Goal: Information Seeking & Learning: Learn about a topic

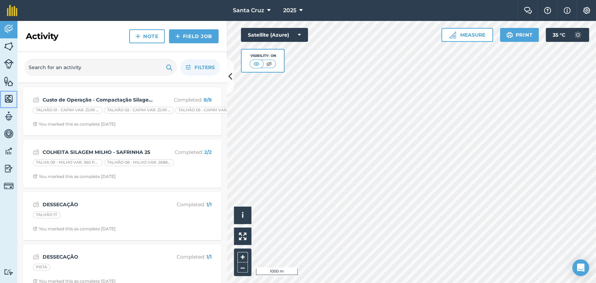
click at [6, 106] on link "Maps" at bounding box center [8, 99] width 17 height 17
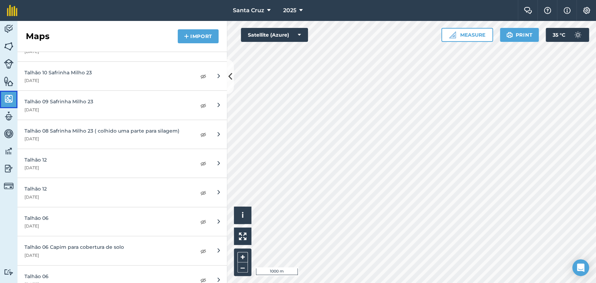
scroll to position [1972, 0]
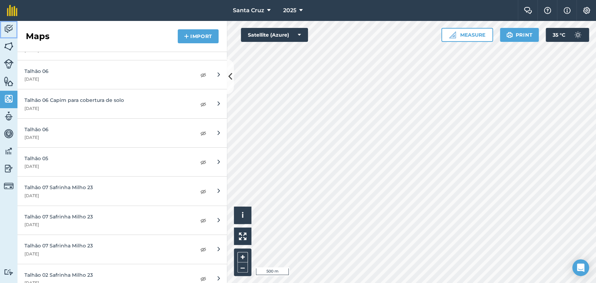
click at [7, 30] on img at bounding box center [9, 29] width 10 height 10
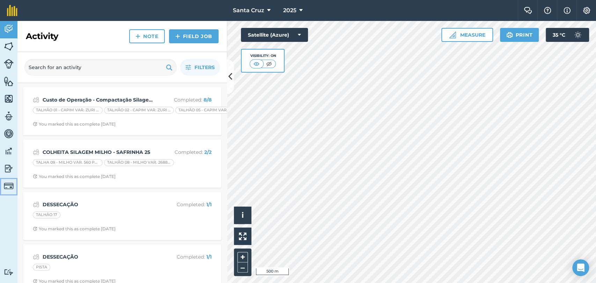
click at [1, 186] on link "Billing" at bounding box center [8, 186] width 17 height 17
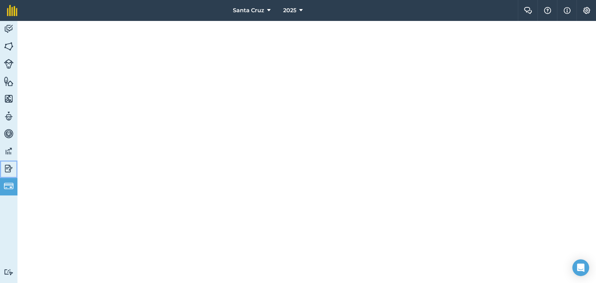
click at [9, 169] on img at bounding box center [9, 169] width 10 height 10
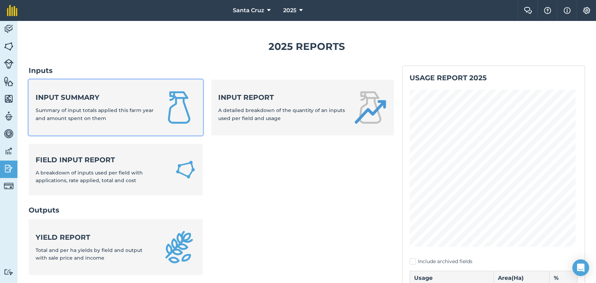
click at [102, 110] on span "Summary of input totals applied this farm year and amount spent on them" at bounding box center [95, 114] width 118 height 14
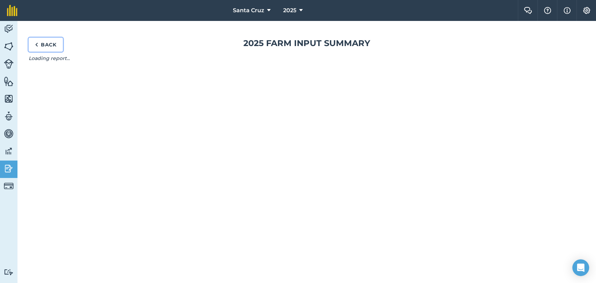
click at [48, 44] on link "Back" at bounding box center [46, 45] width 34 height 14
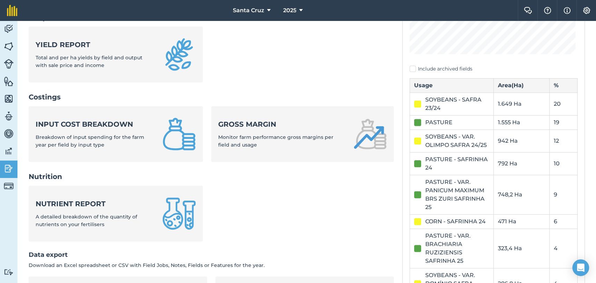
scroll to position [194, 0]
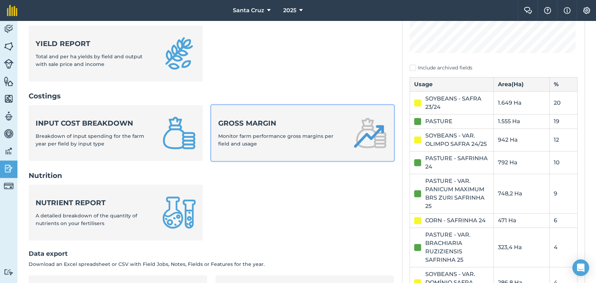
click at [334, 133] on span "Monitor farm performance gross margins per field and usage" at bounding box center [275, 140] width 115 height 14
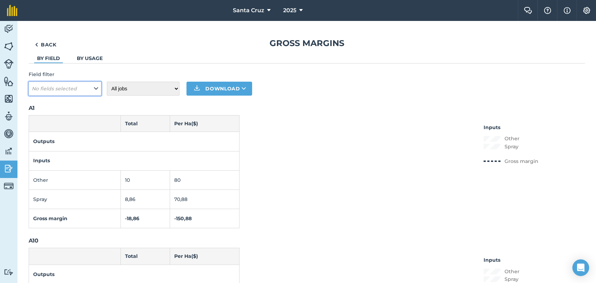
click at [94, 90] on icon at bounding box center [96, 89] width 4 height 8
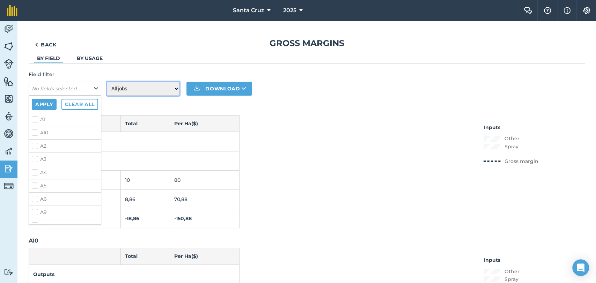
click at [146, 89] on select "All jobs Incomplete jobs Complete jobs" at bounding box center [143, 89] width 73 height 14
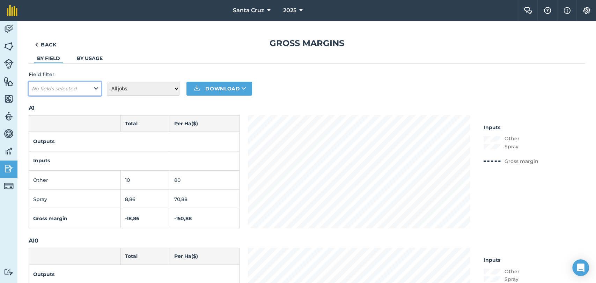
drag, startPoint x: 77, startPoint y: 87, endPoint x: 80, endPoint y: 87, distance: 3.6
click at [77, 87] on span "No fields selected" at bounding box center [55, 89] width 46 height 8
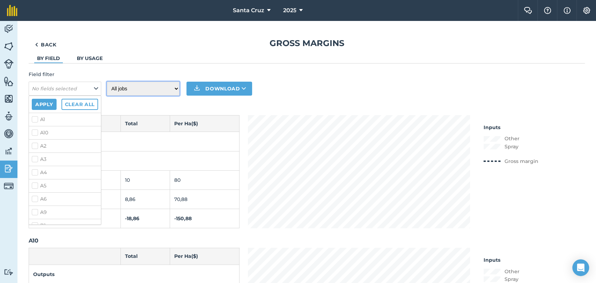
click at [130, 85] on select "All jobs Incomplete jobs Complete jobs" at bounding box center [143, 89] width 73 height 14
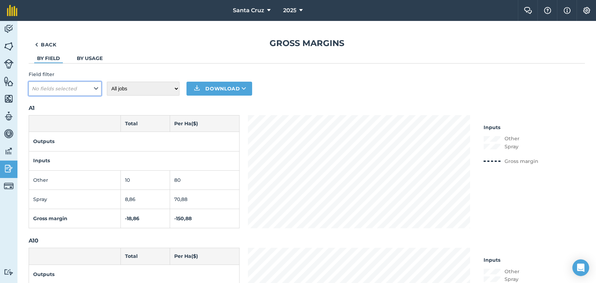
click at [75, 88] on em "No fields selected" at bounding box center [54, 89] width 45 height 6
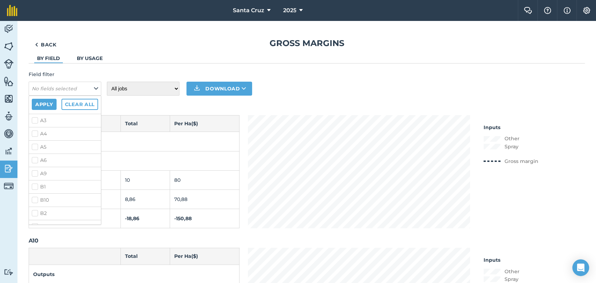
click at [89, 55] on li "By usage" at bounding box center [89, 59] width 31 height 8
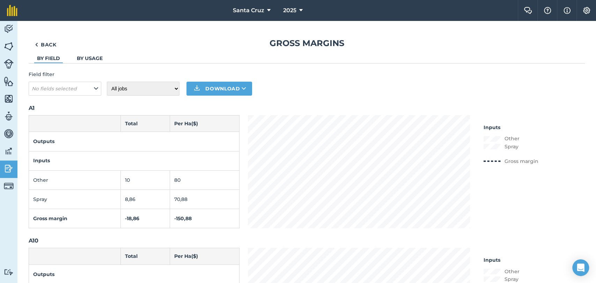
click at [89, 58] on link "By usage" at bounding box center [90, 58] width 26 height 6
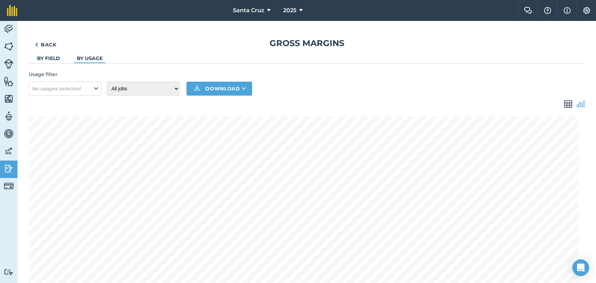
click at [49, 59] on link "By field" at bounding box center [48, 58] width 23 height 6
click at [64, 90] on em "No fields selected" at bounding box center [54, 89] width 45 height 6
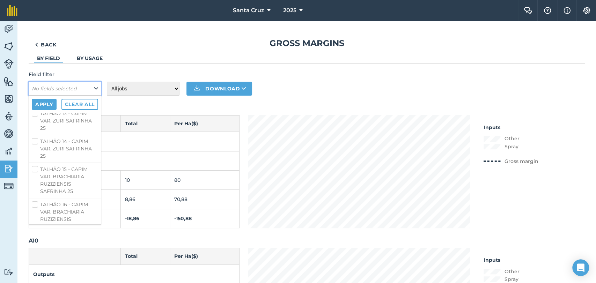
scroll to position [2368, 0]
click at [78, 94] on button "No fields selected" at bounding box center [65, 89] width 73 height 14
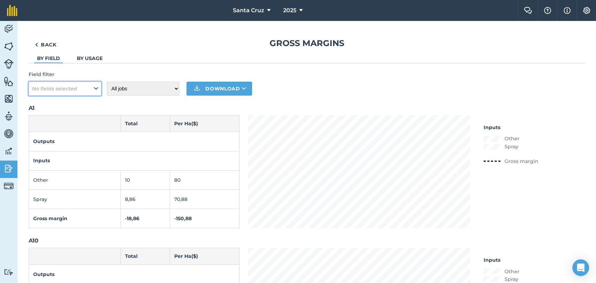
click at [76, 88] on span "No fields selected" at bounding box center [55, 89] width 46 height 8
